Goal: Task Accomplishment & Management: Manage account settings

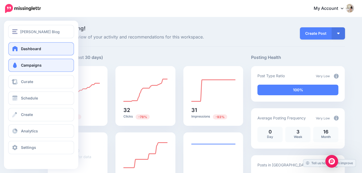
click at [25, 70] on link "Campaigns" at bounding box center [41, 65] width 66 height 13
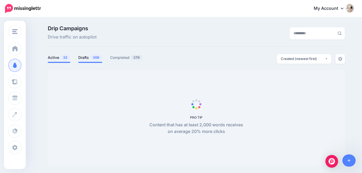
click at [88, 59] on link "Drafts 308" at bounding box center [90, 57] width 24 height 6
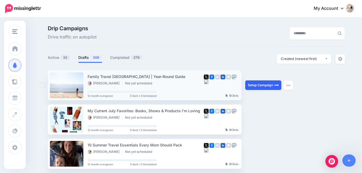
click at [268, 86] on link "Setup Campaign" at bounding box center [263, 85] width 36 height 10
click at [269, 85] on link "Setup Campaign" at bounding box center [263, 85] width 36 height 10
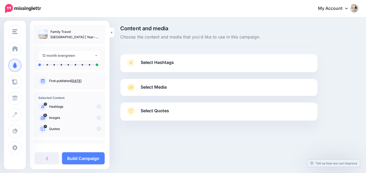
click at [249, 63] on link "Select Hashtags" at bounding box center [218, 65] width 186 height 14
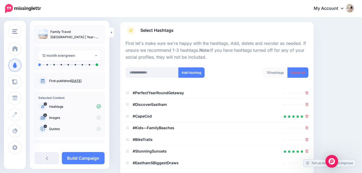
scroll to position [32, 0]
click at [308, 104] on icon at bounding box center [306, 104] width 3 height 3
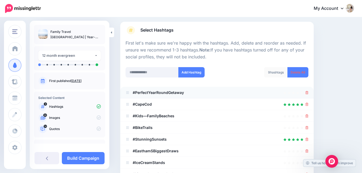
click at [308, 94] on icon at bounding box center [306, 92] width 3 height 3
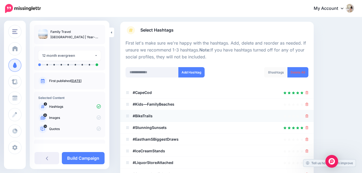
click at [308, 113] on div at bounding box center [306, 116] width 3 height 6
click at [308, 104] on icon at bounding box center [306, 104] width 3 height 3
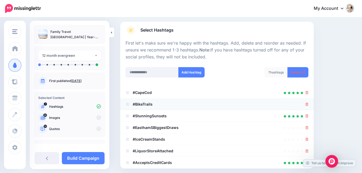
click at [308, 106] on div at bounding box center [306, 104] width 3 height 6
click at [308, 106] on icon at bounding box center [306, 104] width 3 height 3
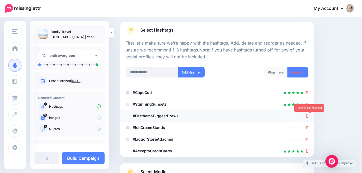
click at [308, 117] on icon at bounding box center [306, 115] width 3 height 3
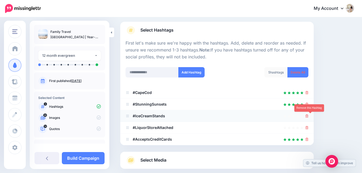
click at [308, 117] on icon at bounding box center [306, 115] width 3 height 3
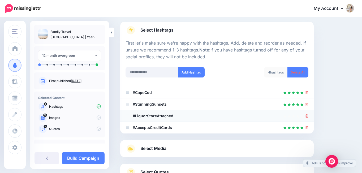
click at [308, 119] on div at bounding box center [306, 116] width 3 height 6
click at [308, 117] on icon at bounding box center [306, 115] width 3 height 3
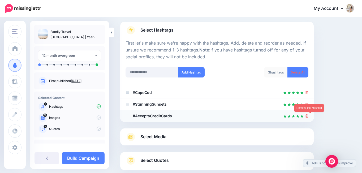
click at [308, 117] on link at bounding box center [306, 115] width 3 height 5
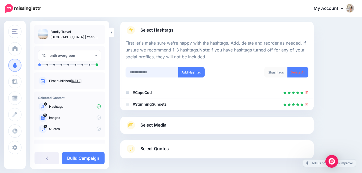
click at [161, 77] on input "text" at bounding box center [151, 72] width 53 height 10
type input "********"
click at [188, 73] on button "Add Hashtag" at bounding box center [191, 72] width 26 height 10
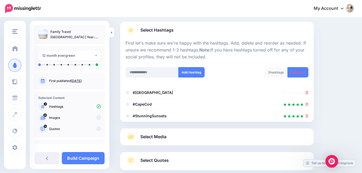
scroll to position [64, 0]
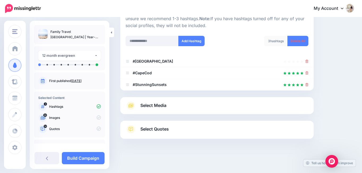
click at [252, 109] on link "Select Media" at bounding box center [216, 105] width 183 height 8
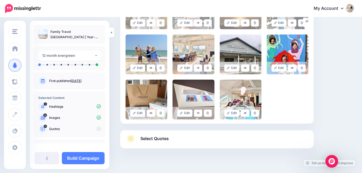
scroll to position [481, 0]
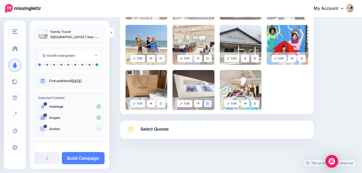
click at [209, 104] on icon at bounding box center [207, 103] width 2 height 3
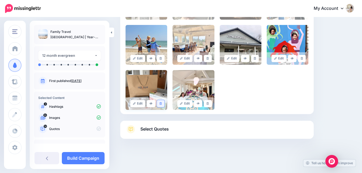
click at [161, 103] on icon at bounding box center [160, 103] width 2 height 3
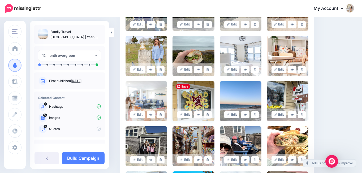
scroll to position [237, 0]
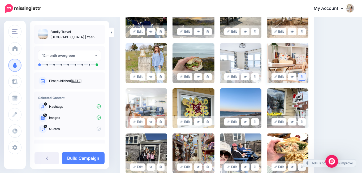
click at [303, 77] on icon at bounding box center [301, 76] width 2 height 3
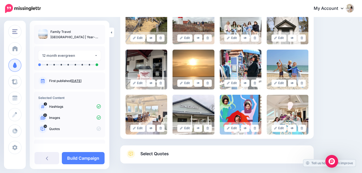
scroll to position [436, 0]
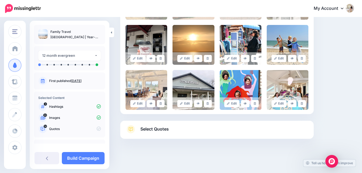
click at [217, 132] on link "Select Quotes" at bounding box center [216, 132] width 183 height 14
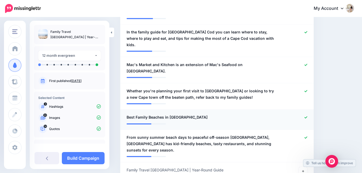
click at [307, 116] on icon at bounding box center [305, 117] width 3 height 3
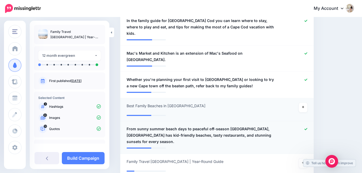
scroll to position [476, 0]
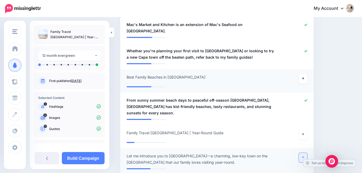
click at [304, 156] on icon at bounding box center [303, 157] width 2 height 2
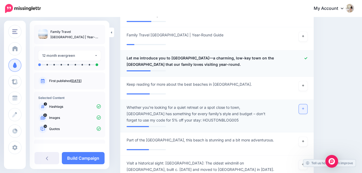
click at [307, 104] on link at bounding box center [303, 109] width 8 height 10
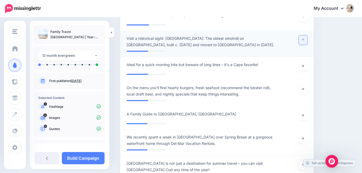
scroll to position [742, 0]
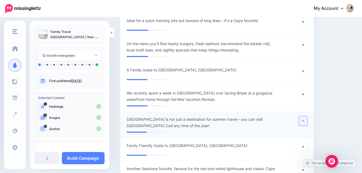
click at [307, 116] on link at bounding box center [303, 121] width 8 height 10
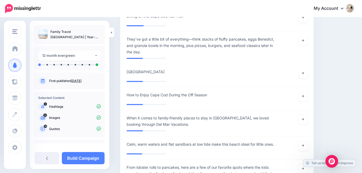
scroll to position [1208, 0]
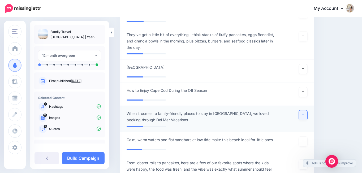
click at [307, 110] on link at bounding box center [303, 115] width 8 height 10
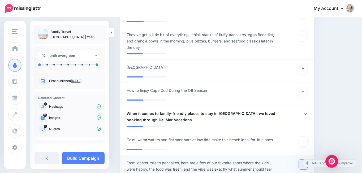
click at [304, 160] on link at bounding box center [303, 165] width 8 height 10
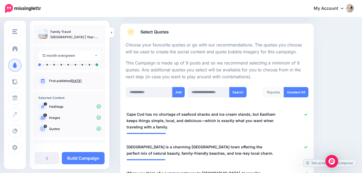
scroll to position [111, 0]
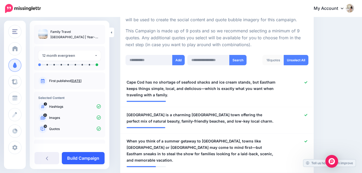
click at [91, 156] on link "Build Campaign" at bounding box center [83, 158] width 43 height 12
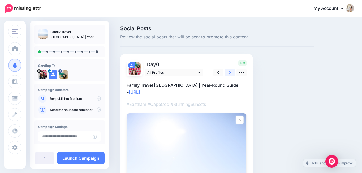
click at [229, 72] on icon at bounding box center [230, 73] width 2 height 6
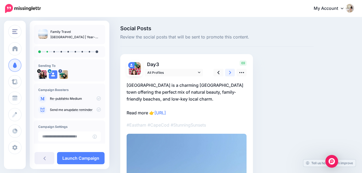
click at [229, 72] on icon at bounding box center [230, 73] width 2 height 6
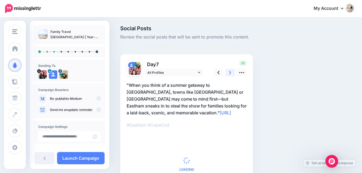
click at [229, 72] on icon at bounding box center [230, 73] width 2 height 6
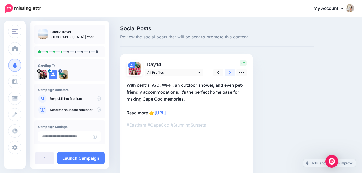
click at [229, 72] on icon at bounding box center [230, 73] width 2 height 6
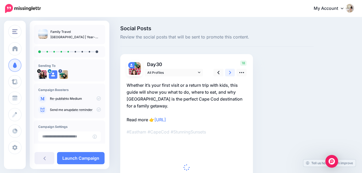
click at [229, 72] on icon at bounding box center [230, 73] width 2 height 6
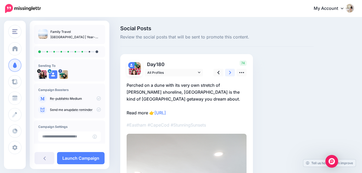
click at [229, 72] on icon at bounding box center [230, 73] width 2 height 6
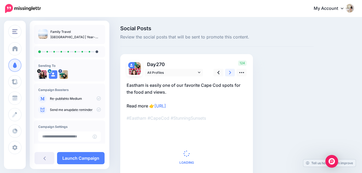
click at [229, 72] on icon at bounding box center [230, 73] width 2 height 6
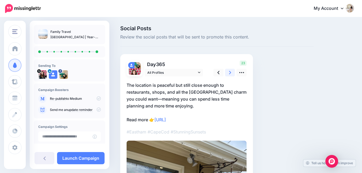
click at [229, 72] on icon at bounding box center [230, 73] width 2 height 6
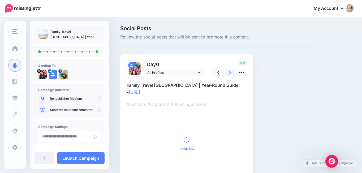
click at [229, 72] on icon at bounding box center [230, 73] width 2 height 6
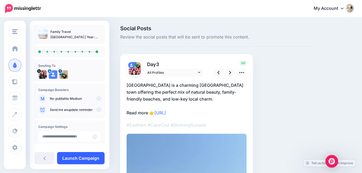
click at [89, 159] on link "Launch Campaign" at bounding box center [80, 158] width 47 height 12
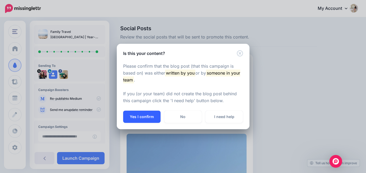
click at [150, 116] on button "Yes I confirm" at bounding box center [141, 117] width 37 height 12
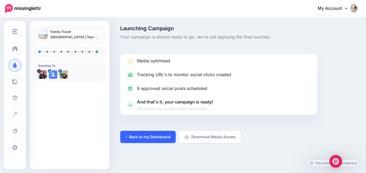
click at [155, 138] on link "Back to my Dashboard" at bounding box center [147, 137] width 55 height 12
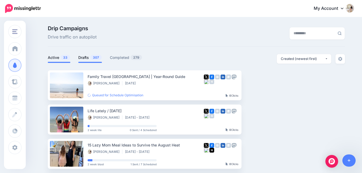
click at [90, 57] on link "Drafts 307" at bounding box center [90, 57] width 24 height 6
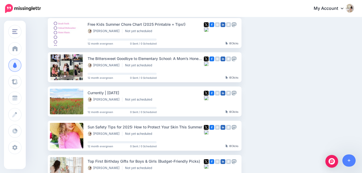
scroll to position [176, 0]
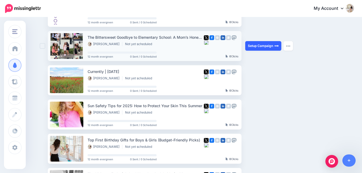
click at [266, 46] on link "Setup Campaign" at bounding box center [263, 46] width 36 height 10
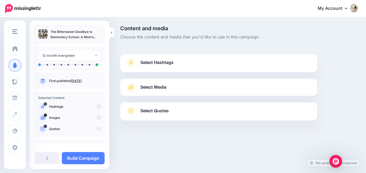
click at [206, 57] on div "Select Hashtags First let's make sure we're happy with the hashtags. Add, delet…" at bounding box center [218, 63] width 197 height 18
click at [206, 63] on link "Select Hashtags" at bounding box center [218, 65] width 186 height 14
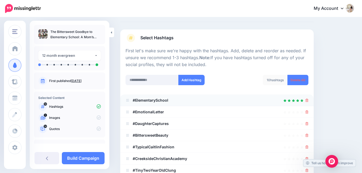
scroll to position [34, 0]
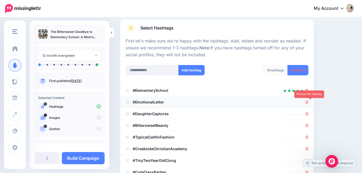
click at [308, 100] on link at bounding box center [306, 102] width 3 height 5
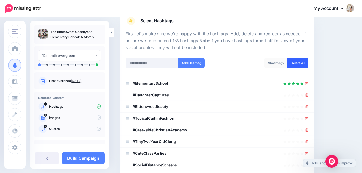
scroll to position [42, 0]
click at [295, 62] on link "Delete All" at bounding box center [297, 63] width 21 height 10
click at [161, 62] on input "text" at bounding box center [151, 63] width 53 height 10
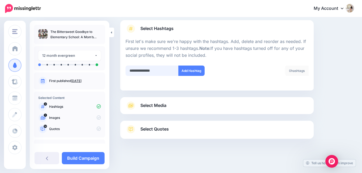
type input "**********"
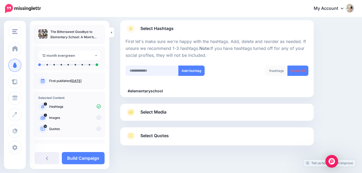
scroll to position [40, 0]
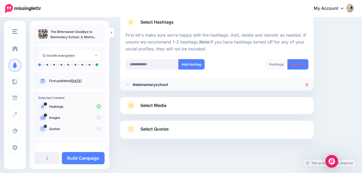
click at [308, 84] on div at bounding box center [216, 84] width 183 height 6
click at [308, 84] on icon at bounding box center [306, 84] width 3 height 3
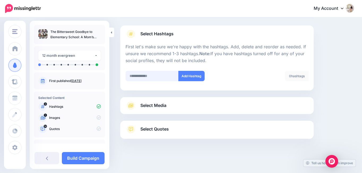
click at [157, 74] on input "text" at bounding box center [151, 76] width 53 height 10
type input "**********"
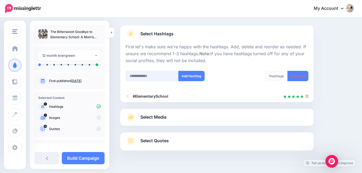
scroll to position [40, 0]
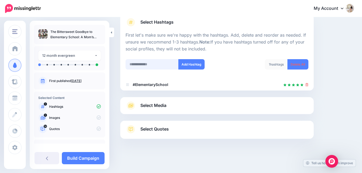
click at [162, 63] on input "text" at bounding box center [151, 64] width 53 height 10
type input "**********"
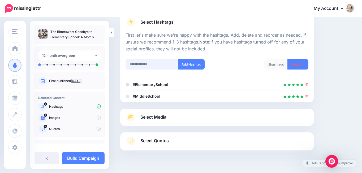
scroll to position [52, 0]
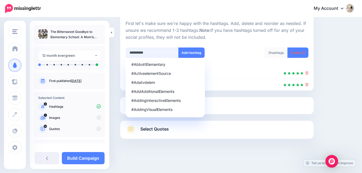
type input "**********"
click at [190, 50] on button "Add Hashtag" at bounding box center [191, 52] width 26 height 10
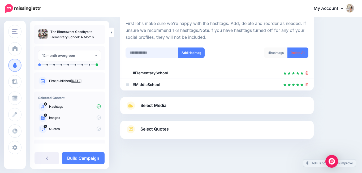
click at [156, 55] on input "text" at bounding box center [151, 52] width 53 height 10
type input "*"
type input "**********"
click at [194, 52] on button "Add Hashtag" at bounding box center [191, 52] width 26 height 10
click at [192, 106] on link "Select Media" at bounding box center [216, 105] width 183 height 8
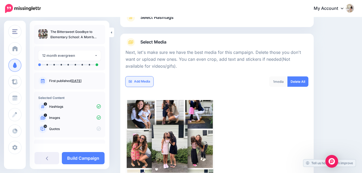
scroll to position [0, 0]
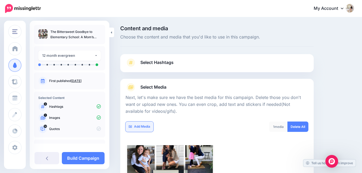
click at [142, 82] on div "Select Media Next, let's make sure we have the best media for this campaign. De…" at bounding box center [216, 156] width 193 height 155
click at [145, 123] on link "Add Media" at bounding box center [139, 126] width 28 height 10
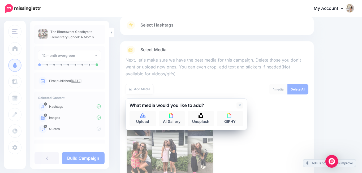
scroll to position [47, 0]
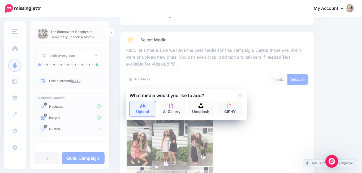
click at [146, 112] on link "Upload" at bounding box center [142, 108] width 27 height 15
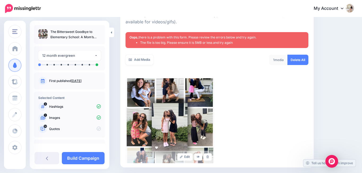
scroll to position [101, 0]
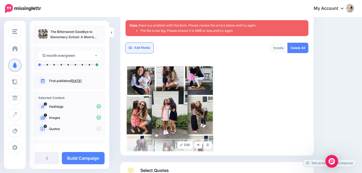
click at [146, 46] on link "Add Media" at bounding box center [139, 48] width 28 height 10
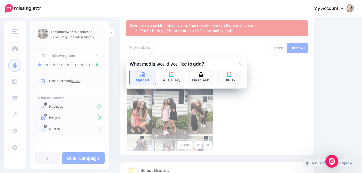
click at [140, 79] on link "Upload" at bounding box center [142, 77] width 27 height 15
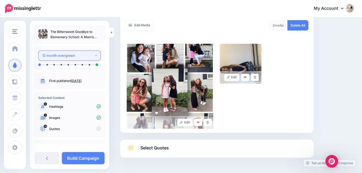
click at [82, 55] on div "12 month evergreen" at bounding box center [68, 56] width 52 height 6
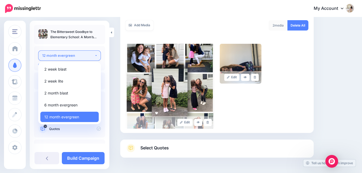
scroll to position [120, 0]
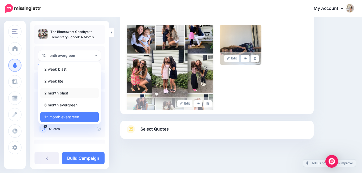
click at [79, 94] on link "2 month blast" at bounding box center [69, 93] width 58 height 10
select select "*****"
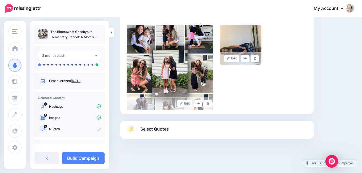
click at [234, 92] on div "Edit Edit" at bounding box center [216, 67] width 183 height 85
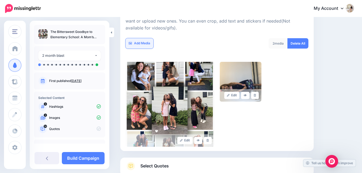
click at [141, 40] on link "Add Media" at bounding box center [139, 43] width 28 height 10
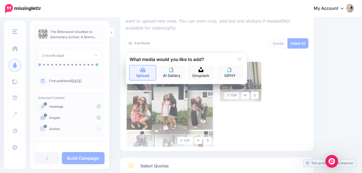
click at [140, 68] on icon at bounding box center [143, 70] width 6 height 5
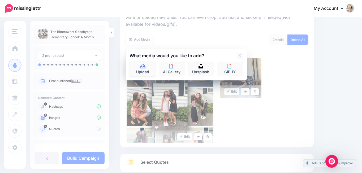
scroll to position [87, 0]
click at [145, 67] on icon at bounding box center [142, 65] width 5 height 5
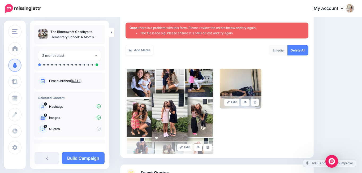
scroll to position [101, 0]
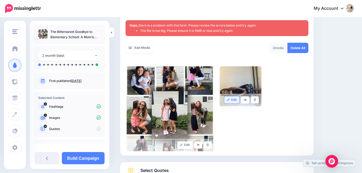
click at [236, 101] on link "Edit" at bounding box center [231, 99] width 15 height 7
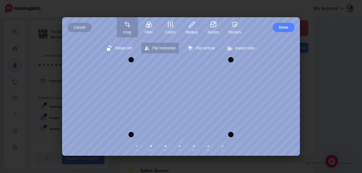
click at [165, 47] on span "Flip horizontal" at bounding box center [163, 48] width 23 height 4
click at [126, 48] on span "Rotate left" at bounding box center [123, 48] width 17 height 4
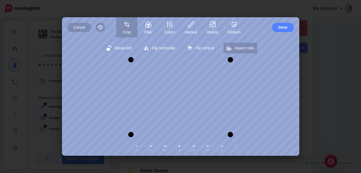
click at [242, 48] on span "Aspect ratio" at bounding box center [245, 48] width 20 height 4
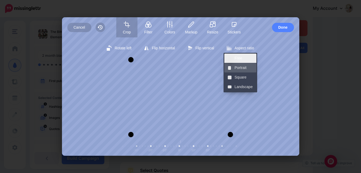
click at [239, 69] on span "Portrait" at bounding box center [244, 67] width 19 height 9
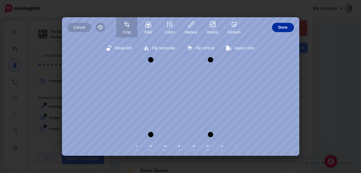
click at [279, 27] on span "Done" at bounding box center [283, 27] width 9 height 9
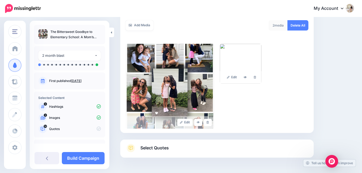
click at [198, 147] on link "Select Quotes" at bounding box center [216, 151] width 183 height 14
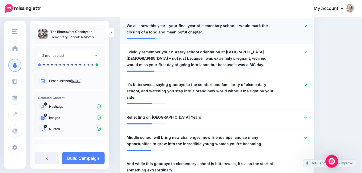
scroll to position [249, 0]
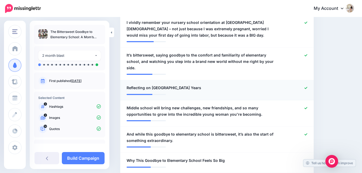
click at [310, 85] on div at bounding box center [296, 88] width 32 height 7
click at [307, 86] on icon at bounding box center [305, 87] width 3 height 3
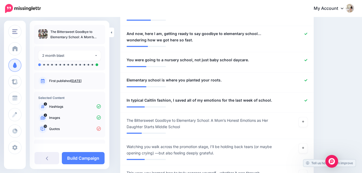
scroll to position [449, 0]
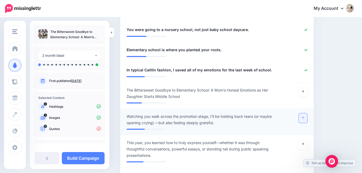
click at [307, 113] on link at bounding box center [303, 118] width 8 height 10
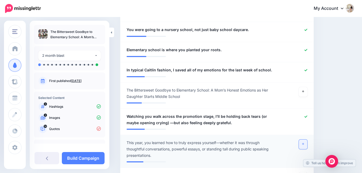
click at [304, 142] on icon at bounding box center [303, 143] width 2 height 3
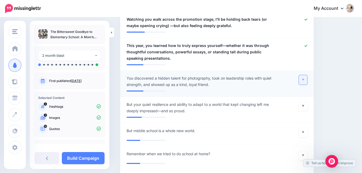
click at [304, 78] on icon at bounding box center [303, 79] width 2 height 3
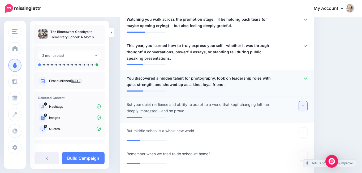
click at [305, 101] on link at bounding box center [303, 106] width 8 height 10
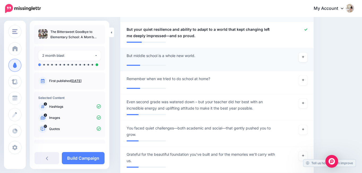
scroll to position [624, 0]
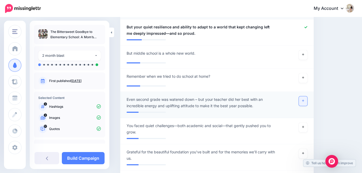
click at [305, 97] on link at bounding box center [303, 101] width 8 height 10
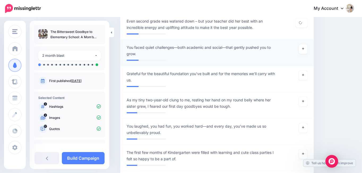
scroll to position [735, 0]
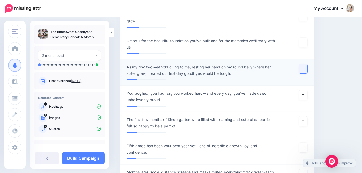
click at [305, 64] on link at bounding box center [303, 69] width 8 height 10
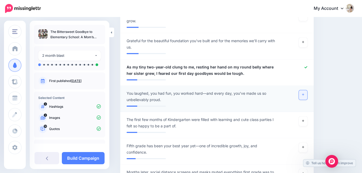
click at [305, 91] on link at bounding box center [303, 95] width 8 height 10
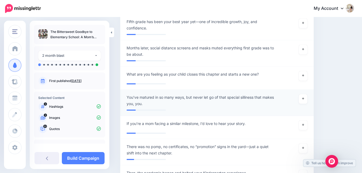
scroll to position [926, 0]
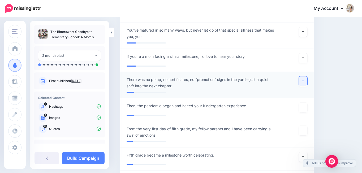
click at [305, 77] on link at bounding box center [303, 81] width 8 height 10
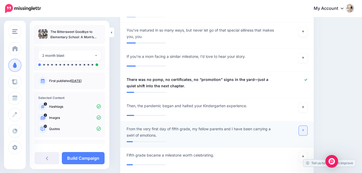
click at [306, 127] on link at bounding box center [303, 131] width 8 height 10
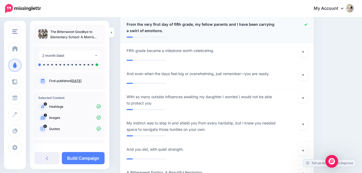
scroll to position [1058, 0]
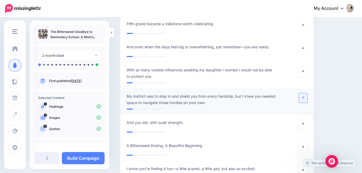
click at [304, 97] on icon at bounding box center [303, 98] width 2 height 2
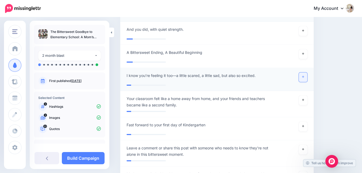
click at [304, 75] on icon at bounding box center [303, 76] width 2 height 3
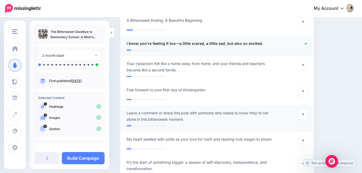
scroll to position [1183, 0]
click at [307, 110] on link at bounding box center [303, 115] width 8 height 10
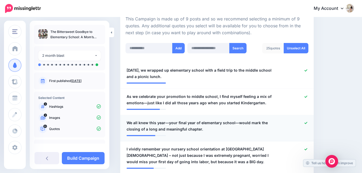
scroll to position [123, 0]
click at [307, 122] on icon at bounding box center [305, 123] width 3 height 3
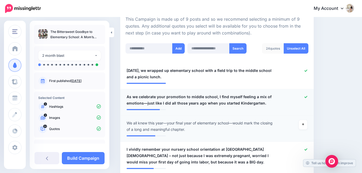
click at [307, 97] on icon at bounding box center [305, 97] width 3 height 2
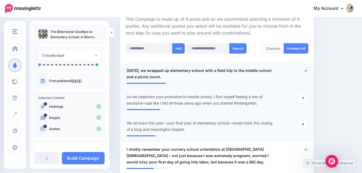
click at [307, 70] on icon at bounding box center [305, 70] width 3 height 3
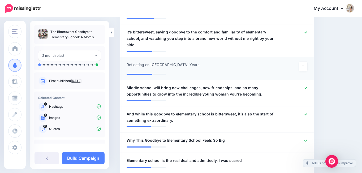
scroll to position [274, 0]
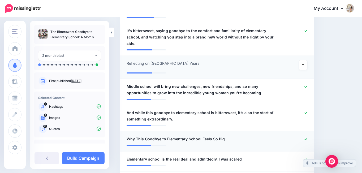
click at [307, 138] on icon at bounding box center [305, 139] width 3 height 2
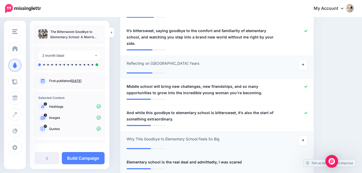
click at [307, 161] on icon at bounding box center [305, 162] width 3 height 2
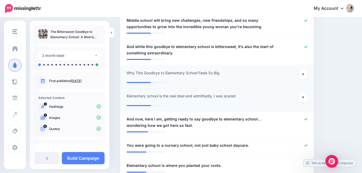
scroll to position [386, 0]
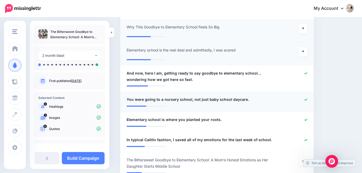
click at [307, 98] on icon at bounding box center [305, 99] width 3 height 3
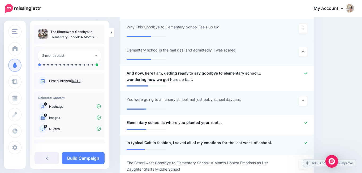
click at [307, 141] on icon at bounding box center [305, 142] width 3 height 3
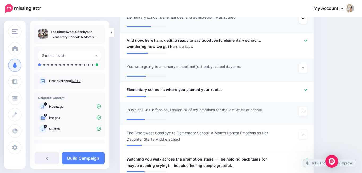
scroll to position [408, 0]
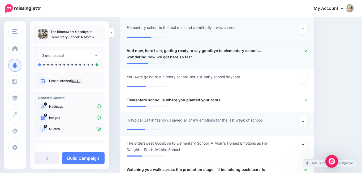
click at [307, 49] on icon at bounding box center [305, 50] width 3 height 3
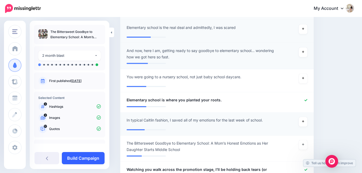
click at [88, 158] on link "Build Campaign" at bounding box center [83, 158] width 43 height 12
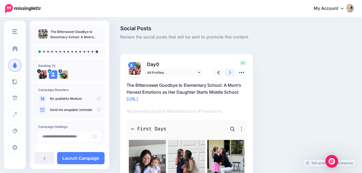
click at [233, 71] on link at bounding box center [230, 73] width 10 height 8
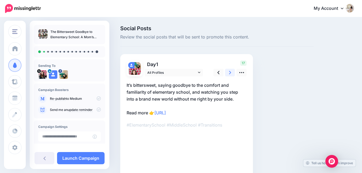
click at [233, 71] on link at bounding box center [230, 73] width 10 height 8
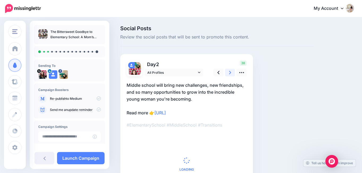
click at [233, 71] on link at bounding box center [230, 73] width 10 height 8
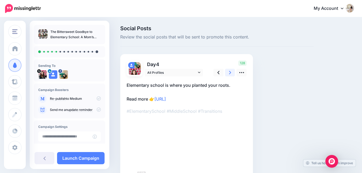
click at [233, 71] on link at bounding box center [230, 73] width 10 height 8
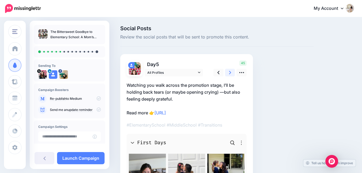
click at [233, 71] on link at bounding box center [230, 73] width 10 height 8
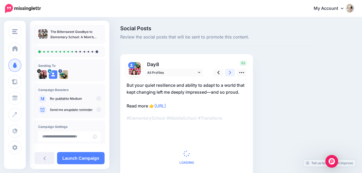
click at [233, 71] on link at bounding box center [230, 73] width 10 height 8
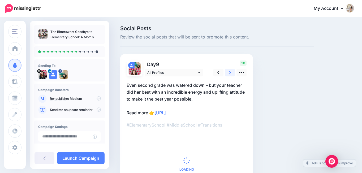
click at [233, 71] on link at bounding box center [230, 73] width 10 height 8
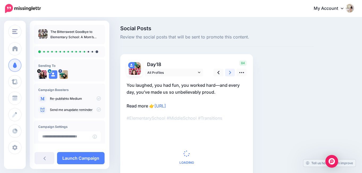
click at [233, 71] on link at bounding box center [230, 73] width 10 height 8
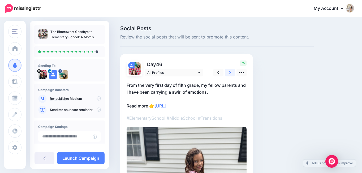
click at [233, 71] on link at bounding box center [230, 73] width 10 height 8
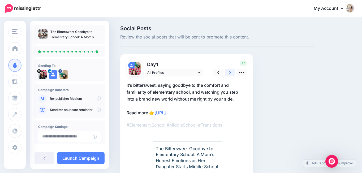
click at [233, 71] on link at bounding box center [230, 73] width 10 height 8
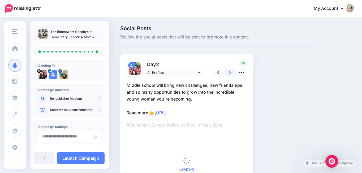
click at [233, 71] on link at bounding box center [230, 73] width 10 height 8
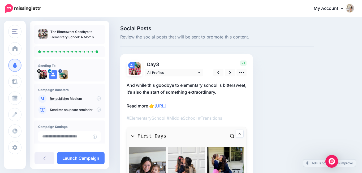
click at [97, 100] on icon at bounding box center [99, 98] width 4 height 4
click at [92, 156] on link "Launch Campaign" at bounding box center [80, 158] width 47 height 12
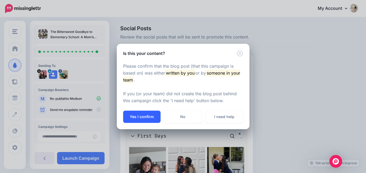
click at [145, 118] on button "Yes I confirm" at bounding box center [141, 117] width 37 height 12
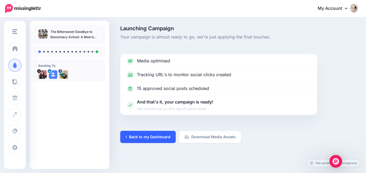
click at [156, 136] on link "Back to my Dashboard" at bounding box center [147, 137] width 55 height 12
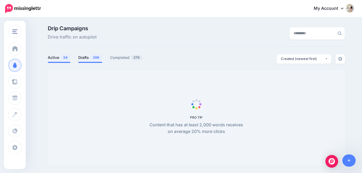
click at [94, 62] on li "Drafts 306" at bounding box center [90, 58] width 24 height 9
click at [94, 56] on span "306" at bounding box center [96, 57] width 12 height 5
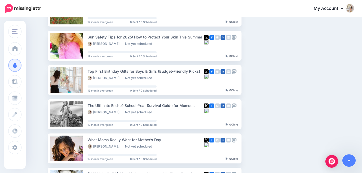
scroll to position [251, 0]
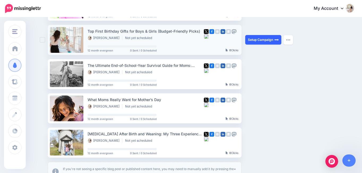
click at [254, 41] on link "Setup Campaign" at bounding box center [263, 40] width 36 height 10
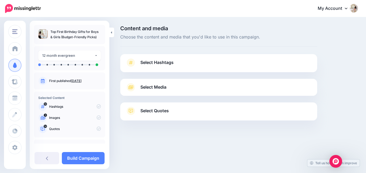
click at [177, 64] on link "Select Hashtags" at bounding box center [218, 65] width 186 height 14
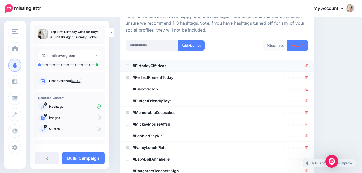
scroll to position [81, 0]
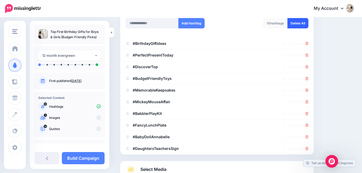
click at [299, 22] on link "Delete All" at bounding box center [297, 23] width 21 height 10
click at [158, 25] on div "Select Hashtags First let's make sure we're happy with the hashtags. Add, delet…" at bounding box center [216, 64] width 193 height 182
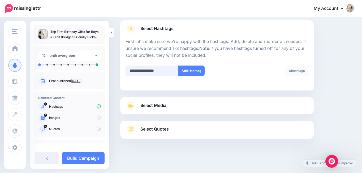
type input "**********"
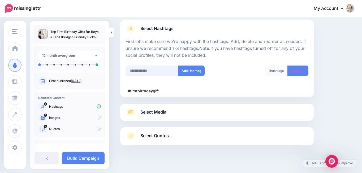
scroll to position [40, 0]
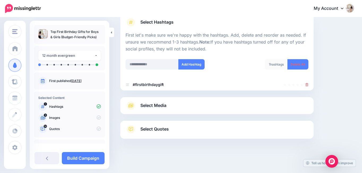
click at [235, 108] on link "Select Media" at bounding box center [216, 105] width 183 height 8
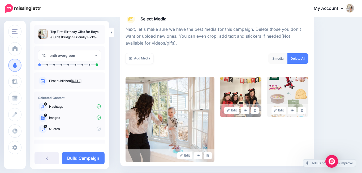
scroll to position [68, 0]
click at [147, 63] on link "Add Media" at bounding box center [139, 59] width 28 height 10
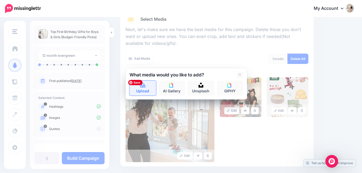
click at [139, 89] on link "Upload" at bounding box center [142, 88] width 27 height 15
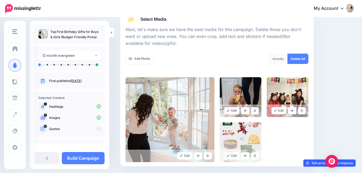
scroll to position [120, 0]
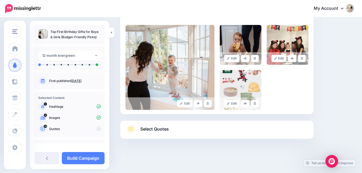
click at [174, 132] on link "Select Quotes" at bounding box center [216, 132] width 183 height 14
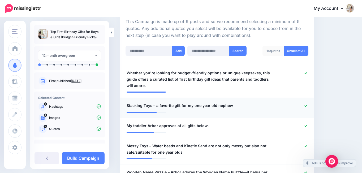
click at [307, 104] on icon at bounding box center [305, 105] width 3 height 3
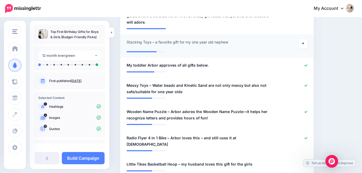
scroll to position [190, 0]
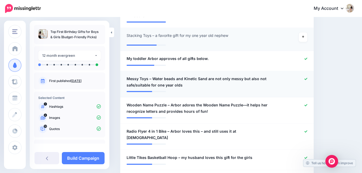
click at [307, 77] on icon at bounding box center [305, 78] width 3 height 3
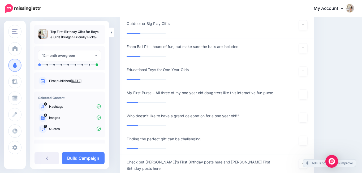
scroll to position [803, 0]
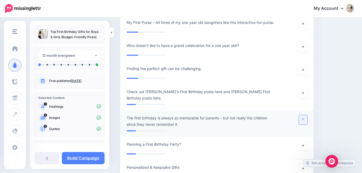
click at [307, 115] on link at bounding box center [303, 120] width 8 height 10
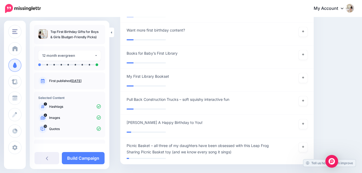
scroll to position [1042, 0]
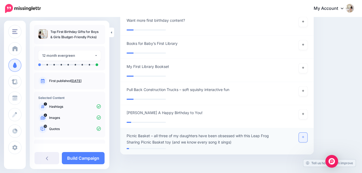
click at [304, 133] on link at bounding box center [303, 138] width 8 height 10
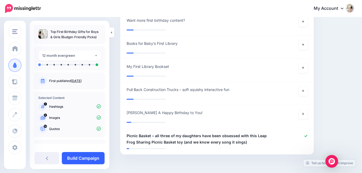
click at [86, 161] on link "Build Campaign" at bounding box center [83, 158] width 43 height 12
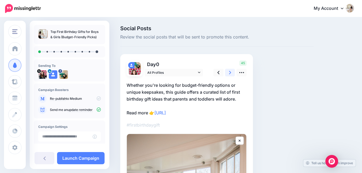
click at [228, 75] on link at bounding box center [230, 73] width 10 height 8
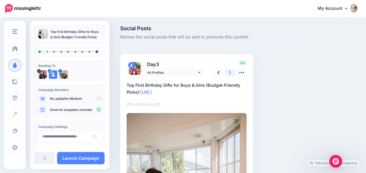
click at [228, 75] on link at bounding box center [230, 73] width 10 height 8
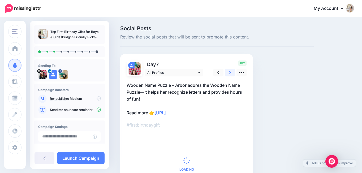
click at [228, 75] on link at bounding box center [230, 73] width 10 height 8
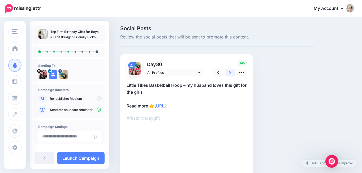
click at [228, 75] on link at bounding box center [230, 73] width 10 height 8
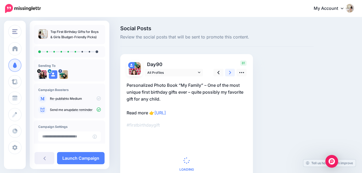
click at [228, 75] on link at bounding box center [230, 73] width 10 height 8
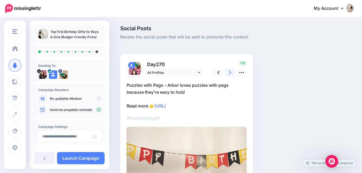
click at [228, 75] on link at bounding box center [230, 73] width 10 height 8
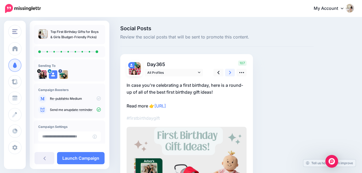
click at [228, 75] on link at bounding box center [230, 73] width 10 height 8
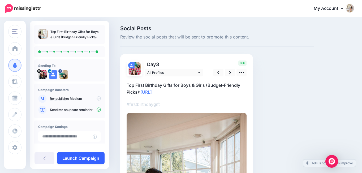
click at [90, 158] on link "Launch Campaign" at bounding box center [80, 158] width 47 height 12
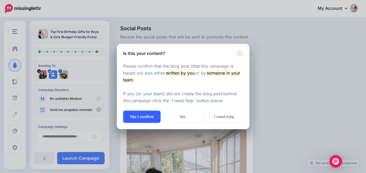
click at [157, 117] on button "Yes I confirm" at bounding box center [141, 117] width 37 height 12
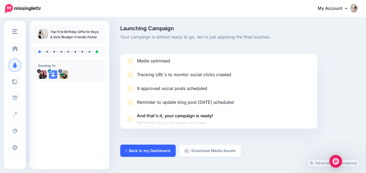
click at [163, 149] on link "Back to my Dashboard" at bounding box center [147, 151] width 55 height 12
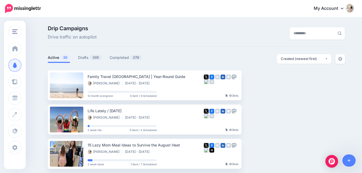
click at [77, 60] on ul "Active 35 Drafts 305 Completed 279" at bounding box center [122, 58] width 148 height 9
click at [91, 59] on link "Drafts 305" at bounding box center [90, 57] width 24 height 6
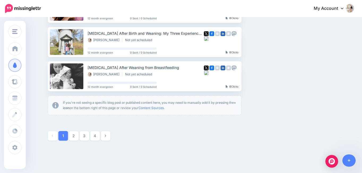
scroll to position [304, 0]
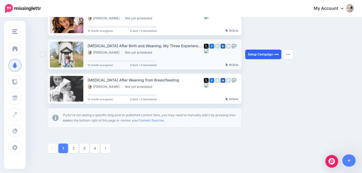
click at [261, 55] on link "Setup Campaign" at bounding box center [263, 55] width 36 height 10
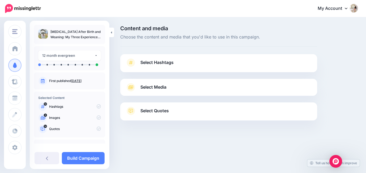
click at [159, 60] on span "Select Hashtags" at bounding box center [156, 62] width 33 height 7
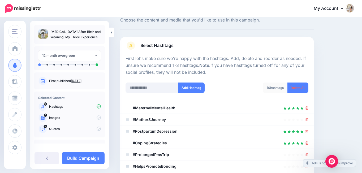
scroll to position [42, 0]
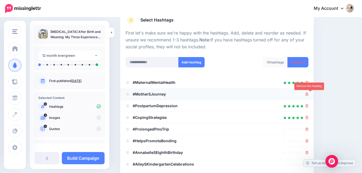
click at [308, 94] on icon at bounding box center [306, 94] width 3 height 3
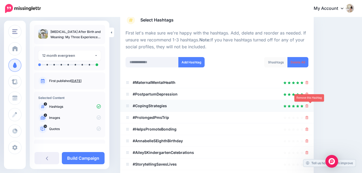
click at [308, 107] on icon at bounding box center [306, 105] width 3 height 3
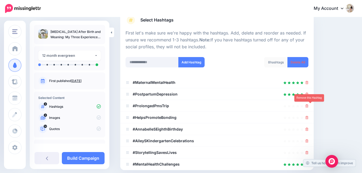
click at [308, 107] on icon at bounding box center [306, 105] width 3 height 3
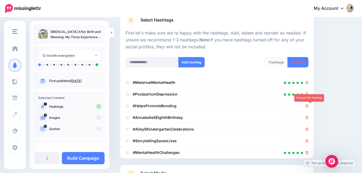
click at [308, 107] on icon at bounding box center [306, 105] width 3 height 3
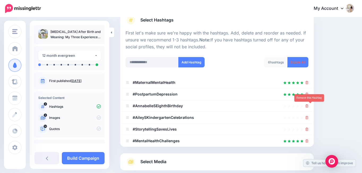
click at [308, 107] on icon at bounding box center [306, 105] width 3 height 3
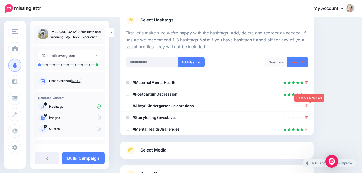
click at [308, 107] on icon at bounding box center [306, 105] width 3 height 3
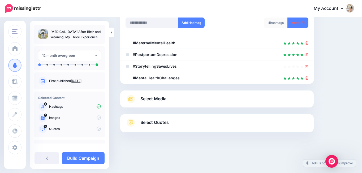
scroll to position [83, 0]
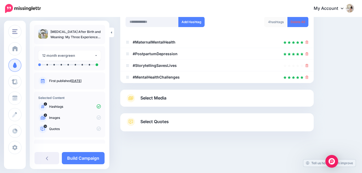
click at [290, 104] on div "Select Media Next, let's make sure we have the best media for this campaign. De…" at bounding box center [216, 98] width 193 height 17
click at [283, 94] on link "Select Media" at bounding box center [216, 98] width 183 height 8
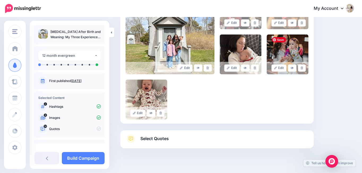
scroll to position [169, 0]
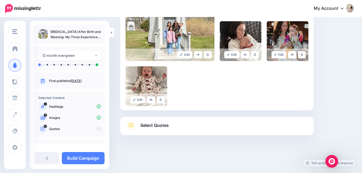
click at [255, 125] on link "Select Quotes" at bounding box center [216, 128] width 183 height 14
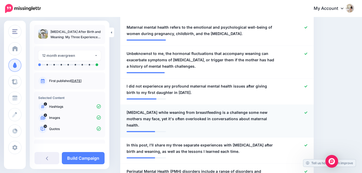
scroll to position [181, 0]
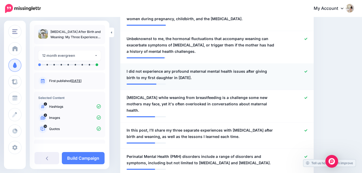
click at [307, 72] on icon at bounding box center [305, 71] width 3 height 3
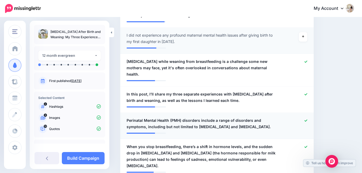
scroll to position [245, 0]
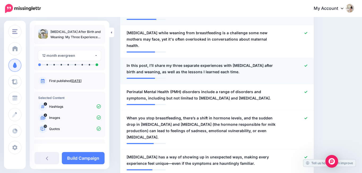
click at [307, 64] on icon at bounding box center [305, 65] width 3 height 3
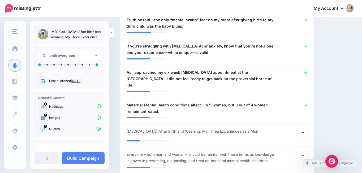
scroll to position [493, 0]
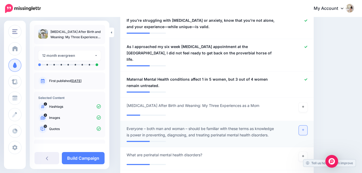
click at [304, 129] on icon at bounding box center [303, 130] width 2 height 2
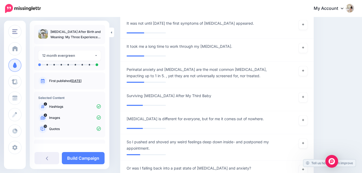
scroll to position [892, 0]
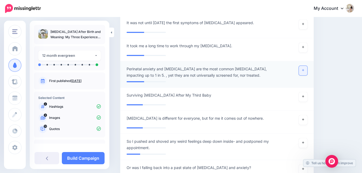
click at [304, 69] on icon at bounding box center [303, 70] width 2 height 3
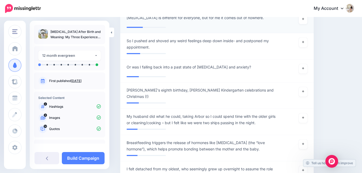
scroll to position [1022, 0]
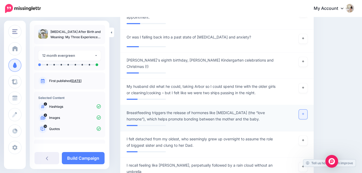
click at [304, 112] on icon at bounding box center [303, 113] width 2 height 3
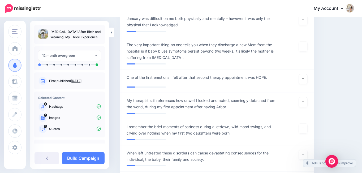
scroll to position [1299, 0]
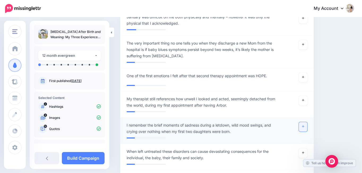
click at [307, 122] on link at bounding box center [303, 127] width 8 height 10
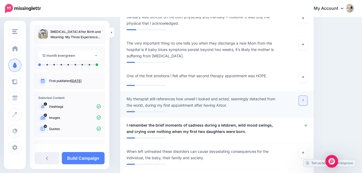
click at [307, 96] on link at bounding box center [303, 101] width 8 height 10
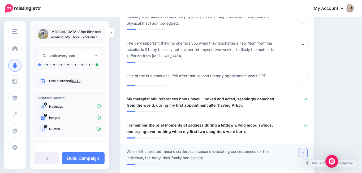
click at [304, 151] on icon at bounding box center [303, 152] width 2 height 3
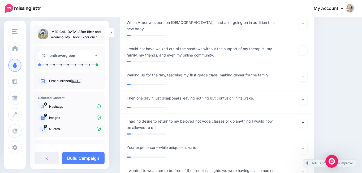
scroll to position [1960, 0]
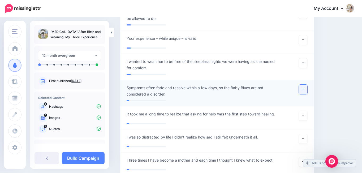
click at [307, 85] on link at bounding box center [303, 90] width 8 height 10
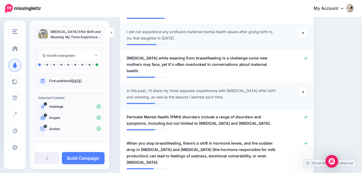
scroll to position [243, 0]
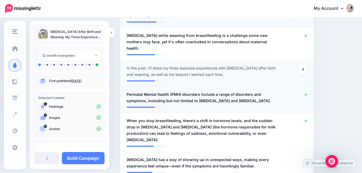
click at [307, 93] on icon at bounding box center [305, 94] width 3 height 3
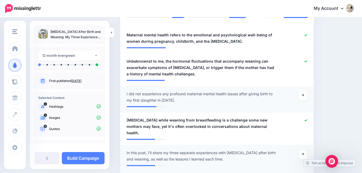
scroll to position [143, 0]
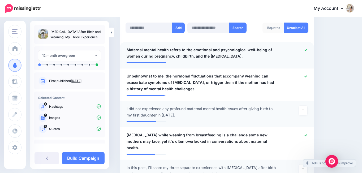
click at [307, 48] on link at bounding box center [305, 50] width 3 height 4
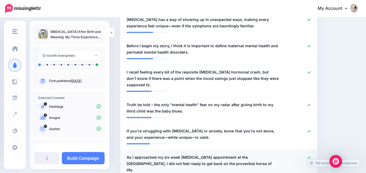
scroll to position [382, 0]
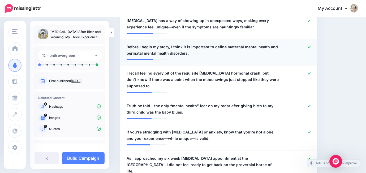
click at [310, 46] on icon at bounding box center [308, 47] width 3 height 2
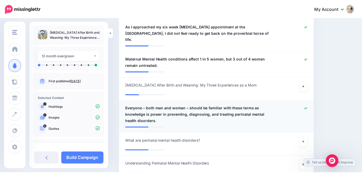
scroll to position [483, 0]
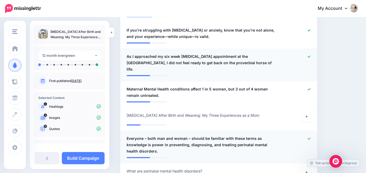
click at [309, 55] on icon at bounding box center [308, 56] width 3 height 3
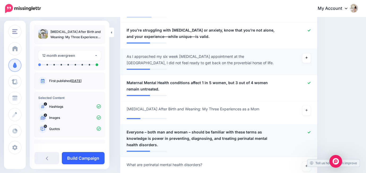
click at [99, 155] on link "Build Campaign" at bounding box center [83, 158] width 43 height 12
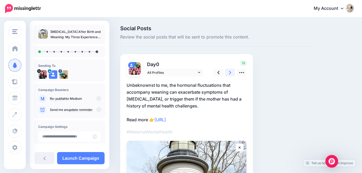
click at [228, 70] on link at bounding box center [230, 73] width 10 height 8
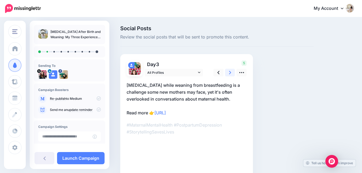
click at [228, 70] on link at bounding box center [230, 73] width 10 height 8
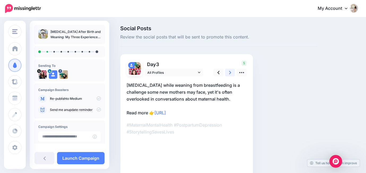
click at [228, 70] on link at bounding box center [230, 73] width 10 height 8
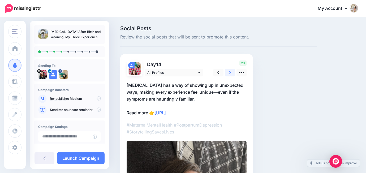
click at [228, 70] on link at bounding box center [230, 73] width 10 height 8
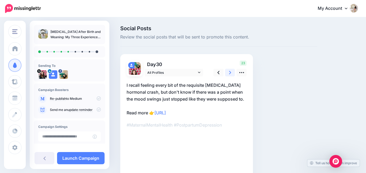
click at [228, 70] on link at bounding box center [230, 73] width 10 height 8
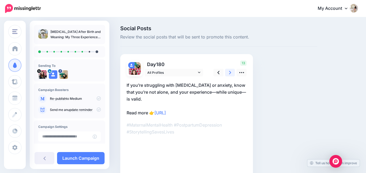
click at [228, 70] on link at bounding box center [230, 73] width 10 height 8
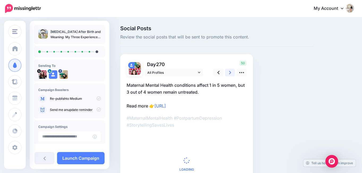
click at [228, 70] on link at bounding box center [230, 73] width 10 height 8
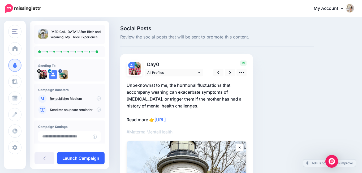
click at [95, 158] on link "Launch Campaign" at bounding box center [80, 158] width 47 height 12
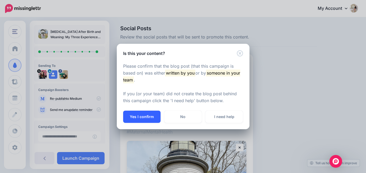
click at [152, 120] on button "Yes I confirm" at bounding box center [141, 117] width 37 height 12
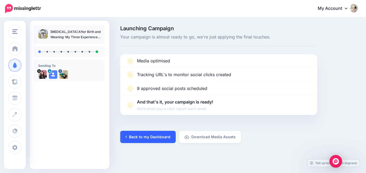
click at [165, 143] on link "Back to my Dashboard" at bounding box center [147, 137] width 55 height 12
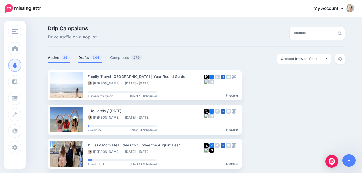
click at [89, 60] on link "Drafts 304" at bounding box center [90, 57] width 24 height 6
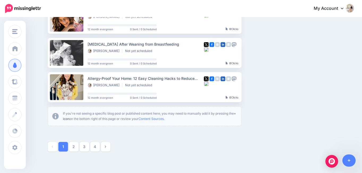
scroll to position [308, 0]
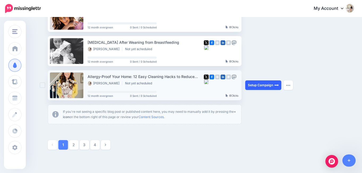
click at [258, 85] on link "Setup Campaign" at bounding box center [263, 85] width 36 height 10
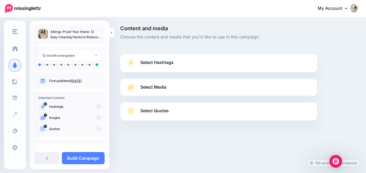
click at [214, 64] on link "Select Hashtags" at bounding box center [218, 65] width 186 height 14
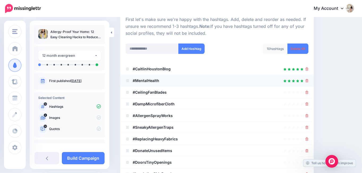
scroll to position [64, 0]
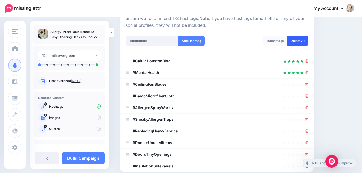
click at [299, 41] on link "Delete All" at bounding box center [297, 41] width 21 height 10
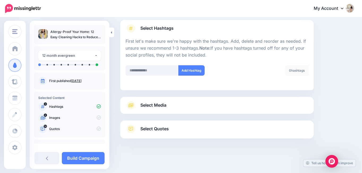
scroll to position [34, 0]
click at [162, 71] on input "text" at bounding box center [151, 70] width 53 height 10
type input "*********"
click at [195, 71] on button "Add Hashtag" at bounding box center [191, 70] width 26 height 10
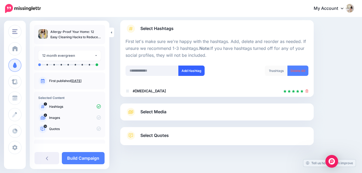
scroll to position [40, 0]
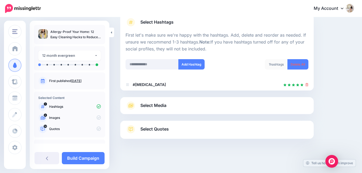
click at [200, 102] on link "Select Media" at bounding box center [216, 105] width 183 height 8
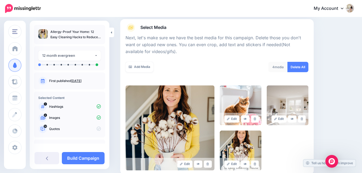
scroll to position [120, 0]
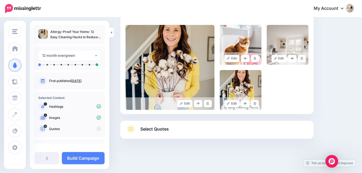
click at [198, 128] on link "Select Quotes" at bounding box center [216, 132] width 183 height 14
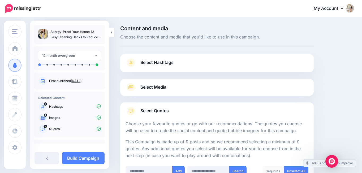
scroll to position [0, 0]
click at [212, 88] on link "Select Media" at bounding box center [216, 87] width 183 height 8
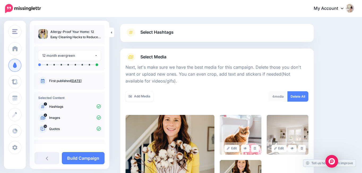
scroll to position [101, 0]
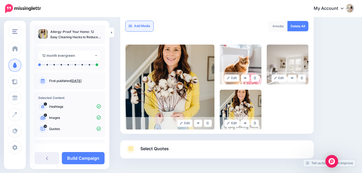
click at [147, 25] on link "Add Media" at bounding box center [139, 26] width 28 height 10
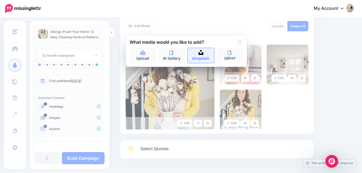
click at [199, 56] on link "Unsplash" at bounding box center [200, 55] width 27 height 15
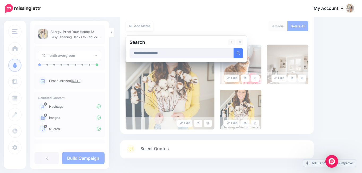
click at [233, 48] on button "submit" at bounding box center [238, 53] width 10 height 10
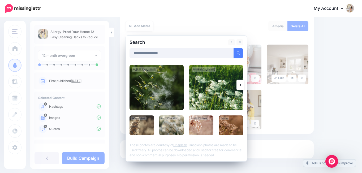
click at [203, 57] on input "**********" at bounding box center [181, 53] width 104 height 10
type input "**********"
click at [233, 48] on button "submit" at bounding box center [238, 53] width 10 height 10
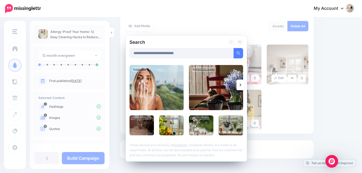
click at [229, 124] on img at bounding box center [231, 125] width 24 height 20
click at [231, 55] on link "Add Media" at bounding box center [231, 53] width 23 height 10
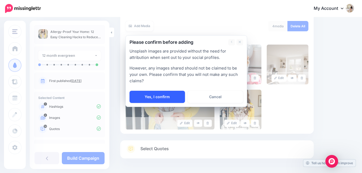
click at [159, 101] on link "Yes, I confirm" at bounding box center [156, 97] width 55 height 12
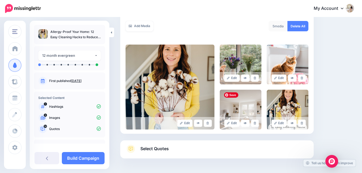
scroll to position [120, 0]
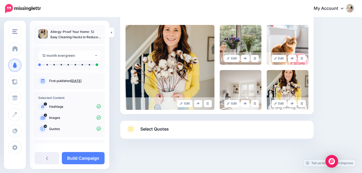
click at [218, 133] on link "Select Quotes" at bounding box center [216, 132] width 183 height 14
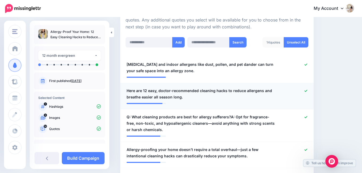
scroll to position [154, 0]
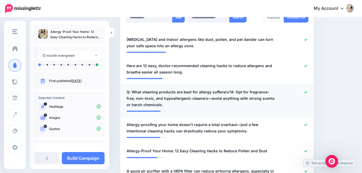
click at [307, 94] on link at bounding box center [305, 92] width 3 height 4
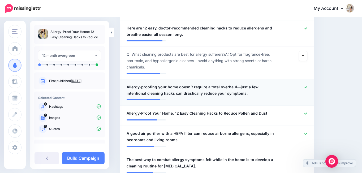
scroll to position [192, 0]
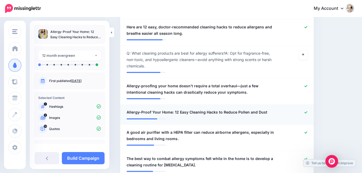
click at [307, 112] on icon at bounding box center [305, 112] width 3 height 3
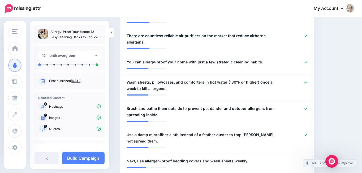
scroll to position [471, 0]
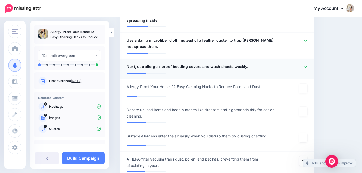
click at [307, 65] on icon at bounding box center [305, 66] width 3 height 3
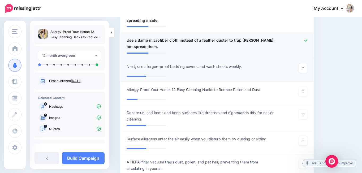
click at [307, 39] on icon at bounding box center [305, 40] width 3 height 2
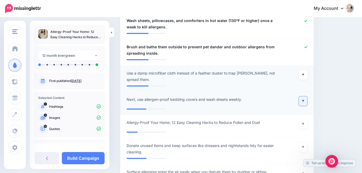
scroll to position [407, 0]
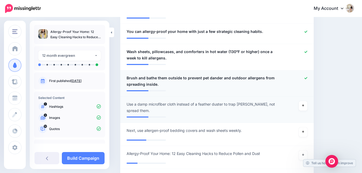
click at [307, 77] on icon at bounding box center [305, 78] width 3 height 2
click at [307, 50] on icon at bounding box center [305, 51] width 3 height 3
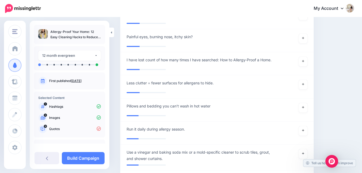
scroll to position [946, 0]
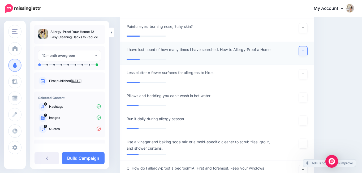
click at [303, 46] on link at bounding box center [303, 51] width 8 height 10
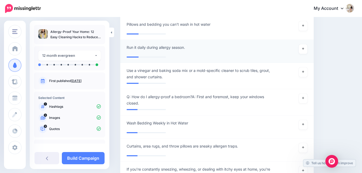
scroll to position [1021, 0]
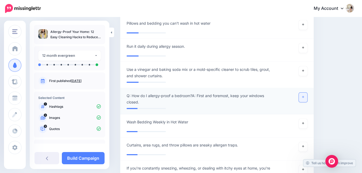
click at [304, 93] on link at bounding box center [303, 98] width 8 height 10
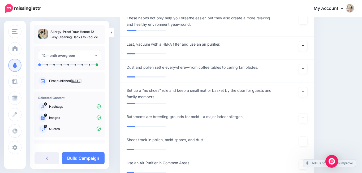
scroll to position [1340, 0]
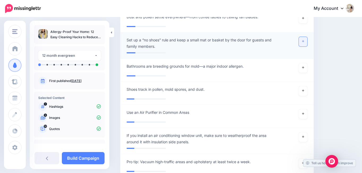
click at [304, 37] on link at bounding box center [303, 42] width 8 height 10
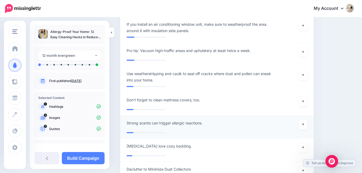
scroll to position [1627, 0]
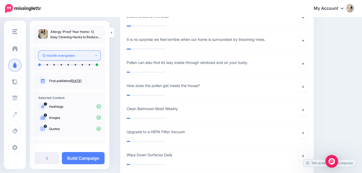
click at [80, 54] on div "12 month evergreen" at bounding box center [68, 56] width 52 height 6
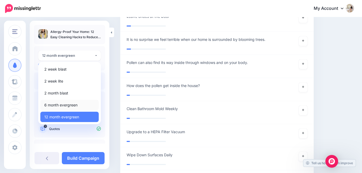
click at [73, 103] on span "6 month evergreen" at bounding box center [60, 105] width 33 height 6
select select "*****"
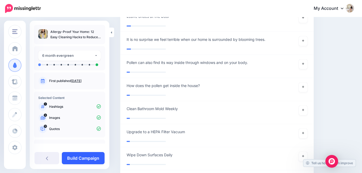
click at [91, 156] on link "Build Campaign" at bounding box center [83, 158] width 43 height 12
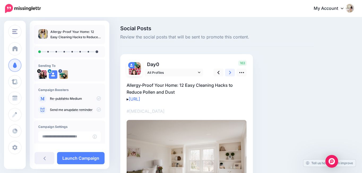
click at [231, 73] on link at bounding box center [230, 73] width 10 height 8
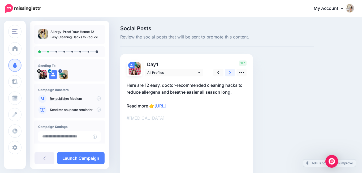
click at [231, 73] on link at bounding box center [230, 73] width 10 height 8
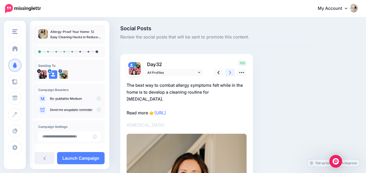
click at [231, 73] on link at bounding box center [230, 73] width 10 height 8
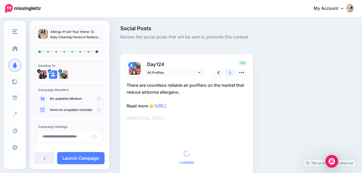
click at [231, 73] on link at bounding box center [230, 73] width 10 height 8
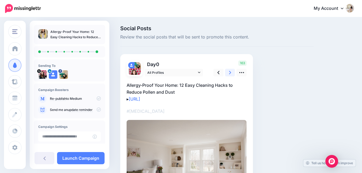
click at [231, 73] on link at bounding box center [230, 73] width 10 height 8
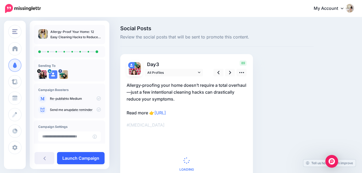
click at [92, 161] on link "Launch Campaign" at bounding box center [80, 158] width 47 height 12
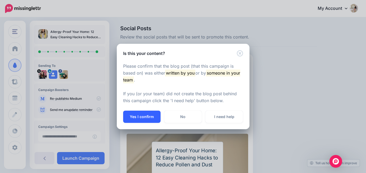
drag, startPoint x: 152, startPoint y: 111, endPoint x: 151, endPoint y: 116, distance: 5.8
click at [152, 111] on button "Yes I confirm" at bounding box center [141, 117] width 37 height 12
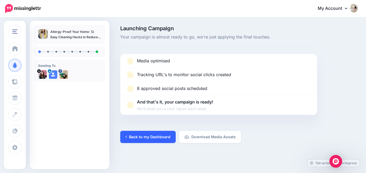
click at [156, 142] on link "Back to my Dashboard" at bounding box center [147, 137] width 55 height 12
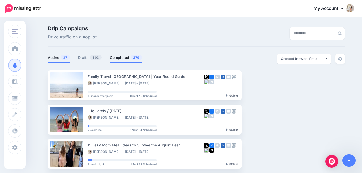
drag, startPoint x: 127, startPoint y: 54, endPoint x: 137, endPoint y: 54, distance: 9.5
click at [127, 54] on link "Completed 279" at bounding box center [126, 57] width 32 height 6
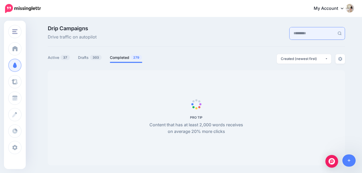
click at [308, 36] on input "text" at bounding box center [311, 33] width 45 height 12
type input "******"
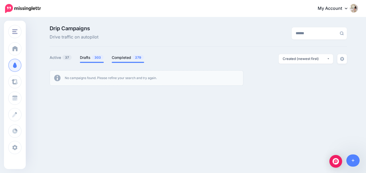
click at [82, 56] on link "Drafts 303" at bounding box center [92, 57] width 24 height 6
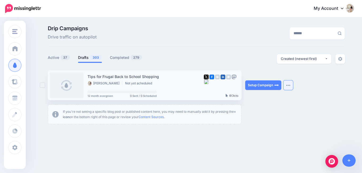
click at [290, 84] on img "button" at bounding box center [288, 85] width 4 height 2
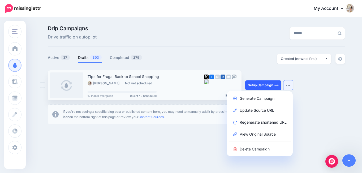
click at [260, 84] on link "Setup Campaign" at bounding box center [263, 85] width 36 height 10
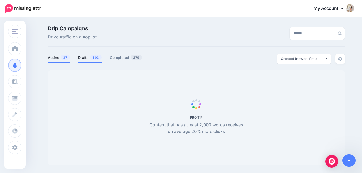
drag, startPoint x: 92, startPoint y: 55, endPoint x: 95, endPoint y: 55, distance: 2.7
click at [93, 55] on link "Drafts 303" at bounding box center [90, 57] width 24 height 6
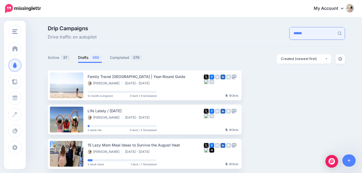
click at [300, 34] on input "******" at bounding box center [311, 33] width 45 height 12
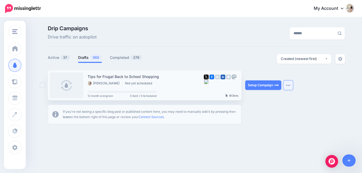
click at [293, 87] on button "button" at bounding box center [288, 85] width 10 height 10
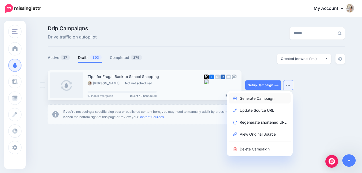
click at [276, 102] on link "Generate Campaign" at bounding box center [260, 98] width 62 height 10
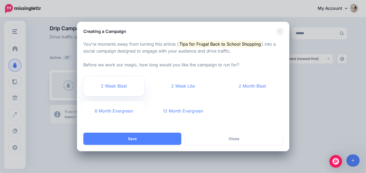
click at [127, 85] on link "2 Week Blast" at bounding box center [113, 86] width 61 height 20
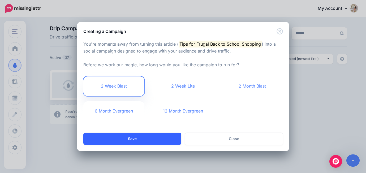
click at [143, 141] on button "Save" at bounding box center [132, 139] width 98 height 12
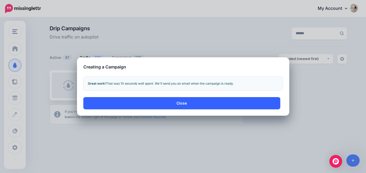
click at [180, 102] on button "Close" at bounding box center [181, 103] width 197 height 12
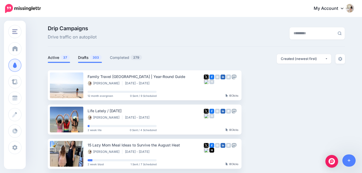
click at [97, 60] on link "Drafts 303" at bounding box center [90, 57] width 24 height 6
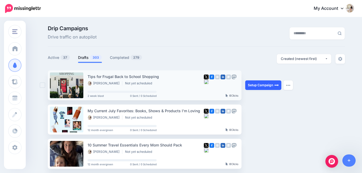
click at [265, 89] on link "Setup Campaign" at bounding box center [263, 85] width 36 height 10
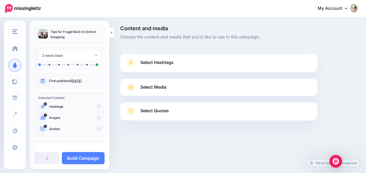
click at [194, 60] on link "Select Hashtags" at bounding box center [218, 65] width 186 height 14
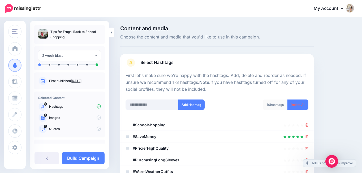
scroll to position [38, 0]
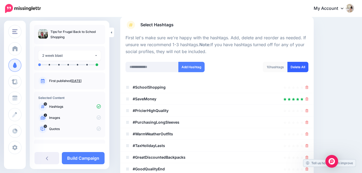
click at [302, 68] on link "Delete All" at bounding box center [297, 67] width 21 height 10
click at [141, 67] on input "text" at bounding box center [151, 67] width 53 height 10
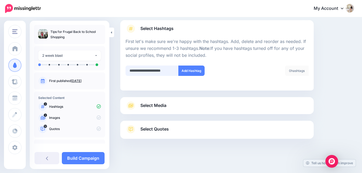
scroll to position [0, 0]
type input "**********"
click at [186, 66] on button "Add Hashtag" at bounding box center [191, 70] width 26 height 10
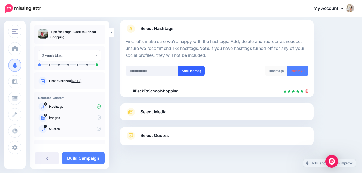
scroll to position [40, 0]
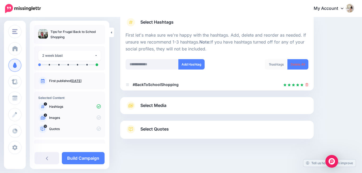
click at [184, 110] on div "Select Media Next, let's make sure we have the best media for this campaign. De…" at bounding box center [216, 105] width 193 height 17
click at [184, 107] on link "Select Media" at bounding box center [216, 105] width 183 height 8
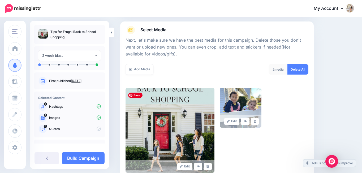
scroll to position [77, 0]
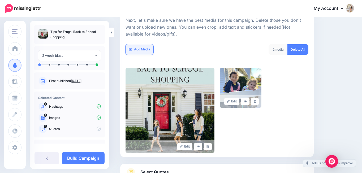
click at [143, 49] on link "Add Media" at bounding box center [139, 49] width 28 height 10
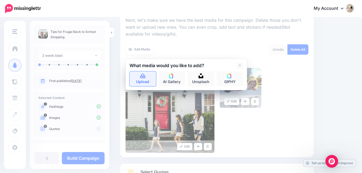
click at [152, 79] on link "Upload" at bounding box center [142, 78] width 27 height 15
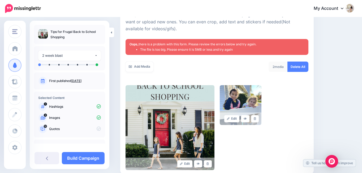
scroll to position [101, 0]
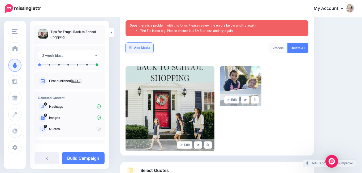
click at [141, 49] on link "Add Media" at bounding box center [139, 48] width 28 height 10
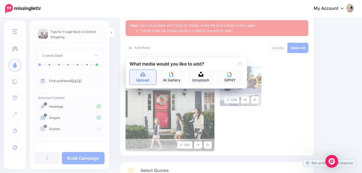
click at [144, 76] on icon at bounding box center [143, 74] width 6 height 5
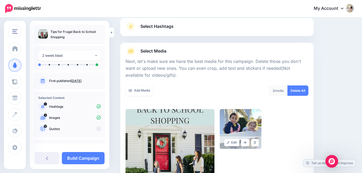
scroll to position [9, 0]
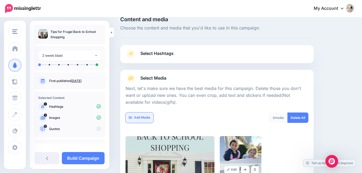
click at [142, 118] on link "Add Media" at bounding box center [139, 117] width 28 height 10
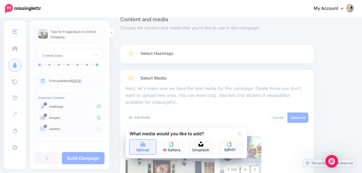
click at [147, 142] on link "Upload" at bounding box center [142, 146] width 27 height 15
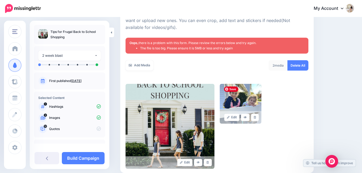
scroll to position [101, 0]
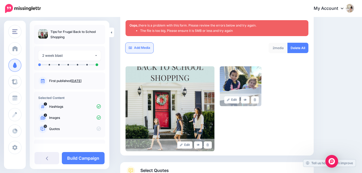
click at [137, 50] on link "Add Media" at bounding box center [139, 48] width 28 height 10
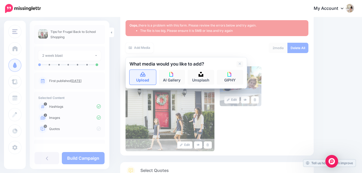
click at [138, 77] on link "Upload" at bounding box center [142, 77] width 27 height 15
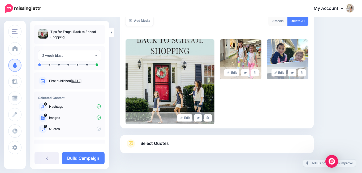
scroll to position [66, 0]
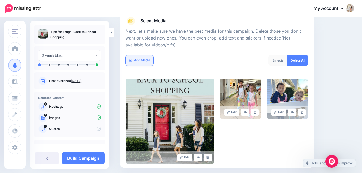
click at [143, 60] on link "Add Media" at bounding box center [139, 60] width 28 height 10
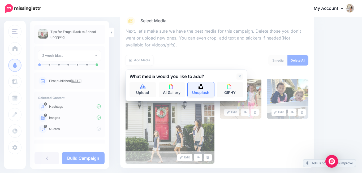
click at [197, 88] on link "Unsplash" at bounding box center [200, 89] width 27 height 15
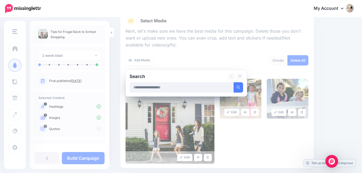
click at [197, 88] on input "text" at bounding box center [181, 87] width 104 height 10
click at [233, 82] on button "submit" at bounding box center [238, 87] width 10 height 10
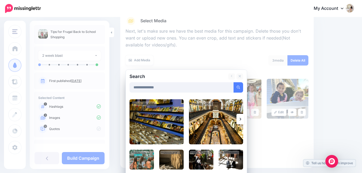
scroll to position [104, 0]
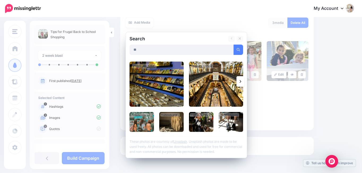
type input "*"
click at [233, 45] on button "submit" at bounding box center [238, 50] width 10 height 10
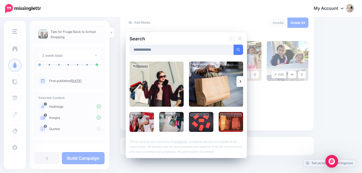
click at [243, 84] on link at bounding box center [240, 81] width 8 height 11
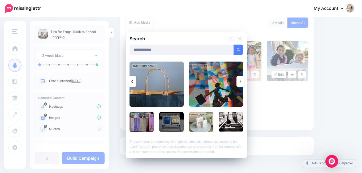
click at [241, 82] on icon at bounding box center [240, 81] width 2 height 4
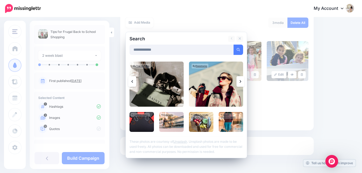
click at [241, 82] on icon at bounding box center [240, 81] width 2 height 4
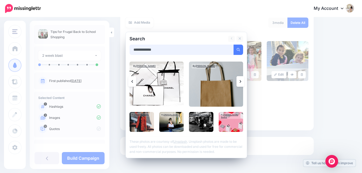
click at [202, 50] on input "**********" at bounding box center [181, 50] width 104 height 10
type input "**********"
click at [233, 45] on button "submit" at bounding box center [238, 50] width 10 height 10
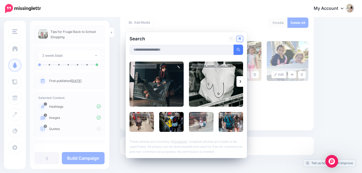
click at [238, 39] on link at bounding box center [239, 39] width 7 height 6
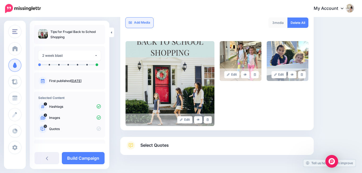
click at [146, 21] on link "Add Media" at bounding box center [139, 23] width 28 height 10
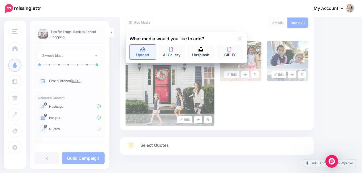
click at [137, 53] on link "Upload" at bounding box center [142, 52] width 27 height 15
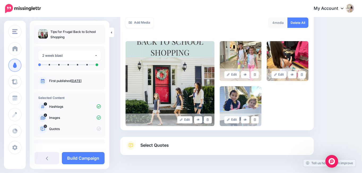
scroll to position [120, 0]
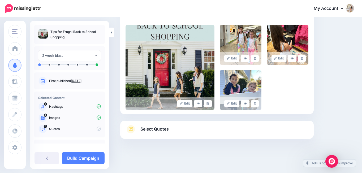
click at [230, 131] on link "Select Quotes" at bounding box center [216, 132] width 183 height 14
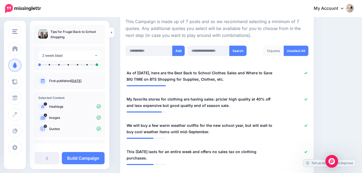
scroll to position [120, 0]
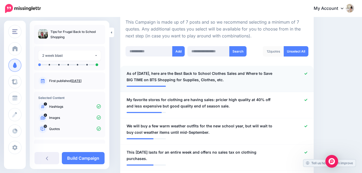
click at [307, 74] on icon at bounding box center [305, 73] width 3 height 2
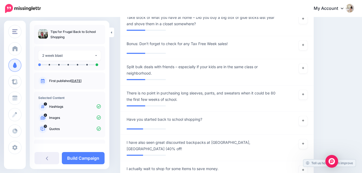
scroll to position [524, 0]
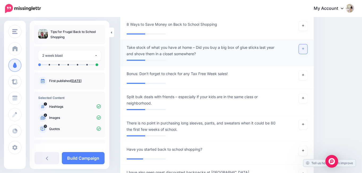
click at [304, 50] on icon at bounding box center [303, 49] width 2 height 2
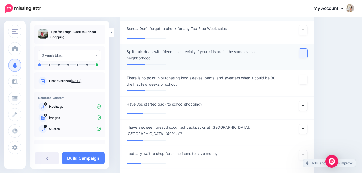
scroll to position [570, 0]
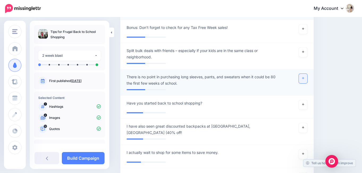
click at [306, 83] on link at bounding box center [303, 79] width 8 height 10
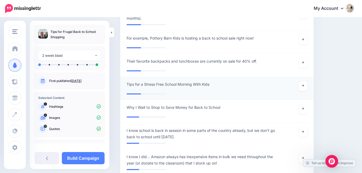
scroll to position [797, 0]
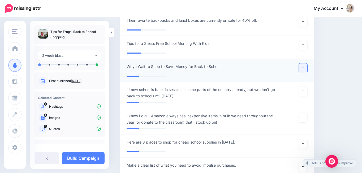
click at [305, 71] on link at bounding box center [303, 68] width 8 height 10
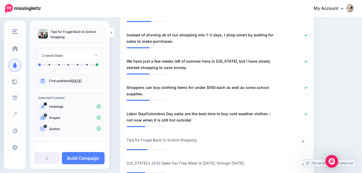
scroll to position [363, 0]
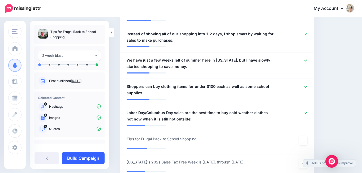
click at [89, 158] on link "Build Campaign" at bounding box center [83, 158] width 43 height 12
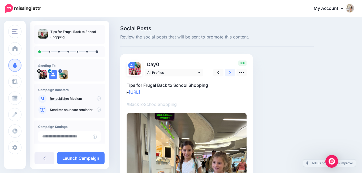
click at [229, 71] on icon at bounding box center [230, 73] width 2 height 6
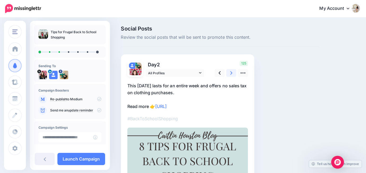
click at [230, 71] on icon at bounding box center [230, 73] width 2 height 6
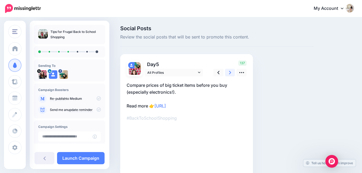
click at [230, 71] on icon at bounding box center [230, 73] width 2 height 6
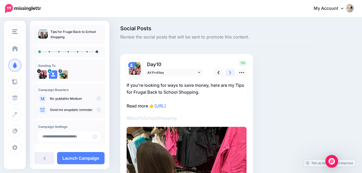
click at [230, 71] on icon at bounding box center [230, 73] width 2 height 6
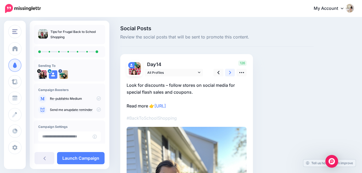
click at [230, 71] on icon at bounding box center [230, 73] width 2 height 6
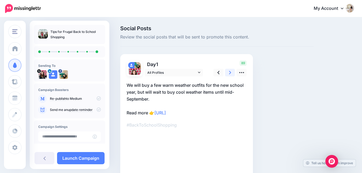
click at [230, 71] on icon at bounding box center [230, 73] width 2 height 6
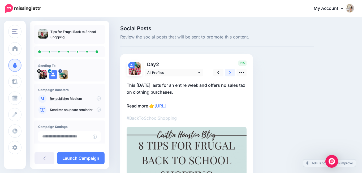
click at [230, 71] on icon at bounding box center [230, 73] width 2 height 6
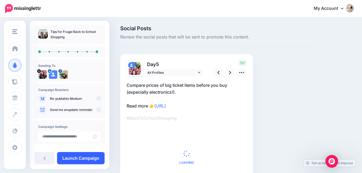
click at [78, 158] on link "Launch Campaign" at bounding box center [80, 158] width 47 height 12
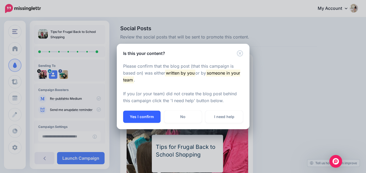
click at [149, 114] on button "Yes I confirm" at bounding box center [141, 117] width 37 height 12
